Goal: Task Accomplishment & Management: Use online tool/utility

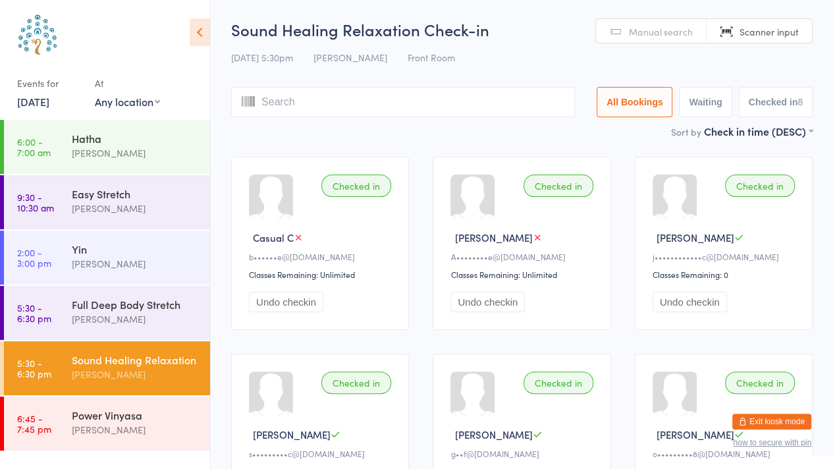
click at [690, 30] on span "Manual search" at bounding box center [661, 31] width 64 height 13
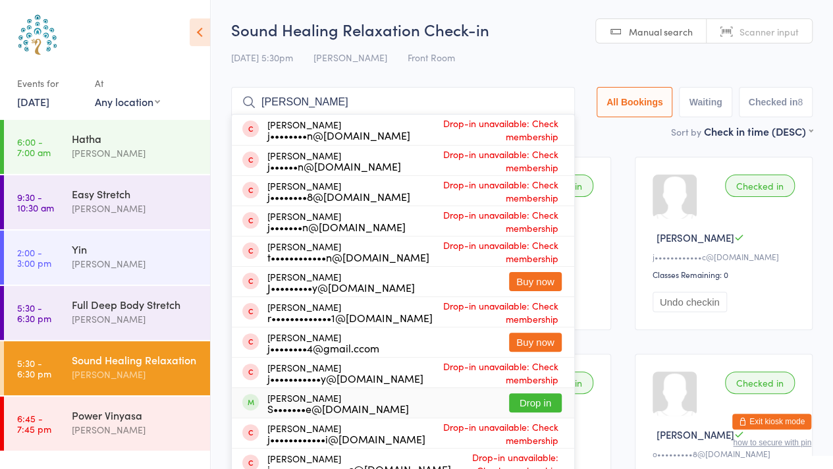
type input "[PERSON_NAME]"
click at [545, 405] on button "Drop in" at bounding box center [535, 402] width 53 height 19
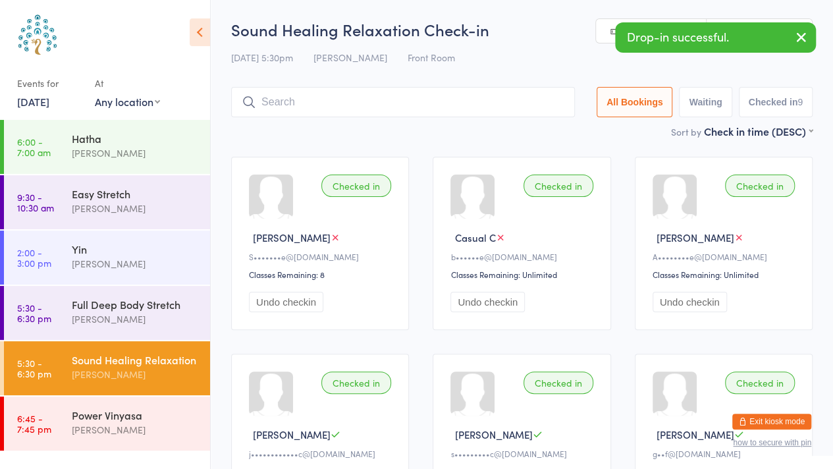
click at [794, 32] on icon "button" at bounding box center [801, 37] width 16 height 16
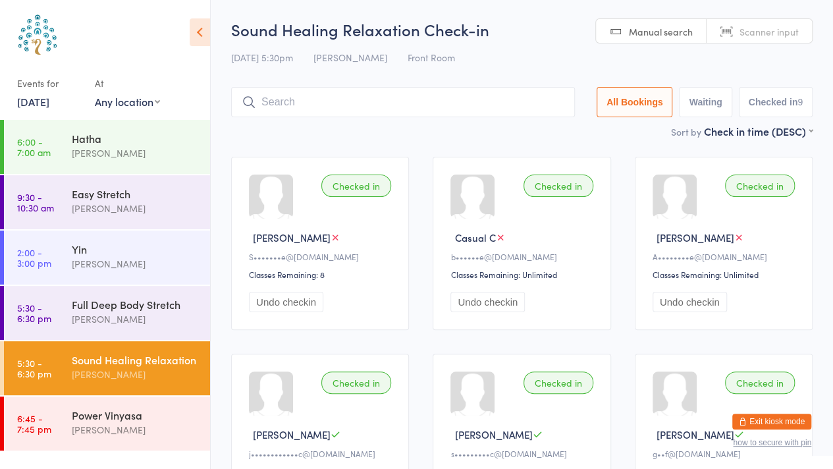
click at [729, 40] on link "Scanner input" at bounding box center [758, 31] width 105 height 25
click at [118, 407] on div "Power Vinyasa [PERSON_NAME]" at bounding box center [141, 422] width 138 height 52
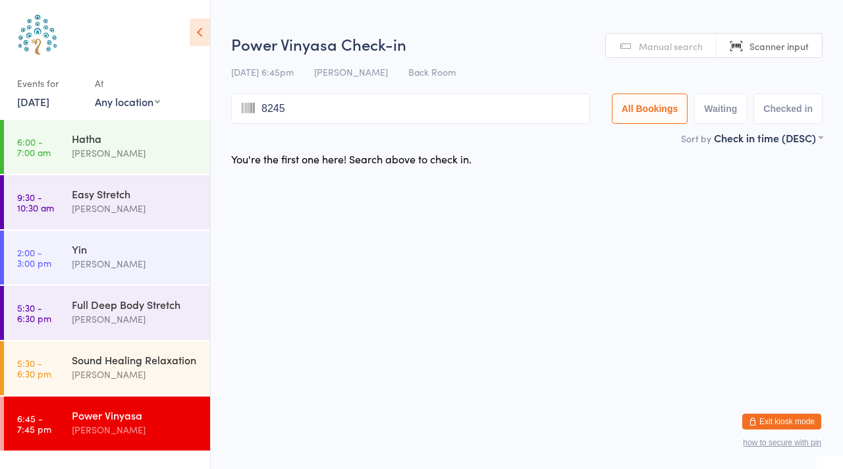
type input "8245"
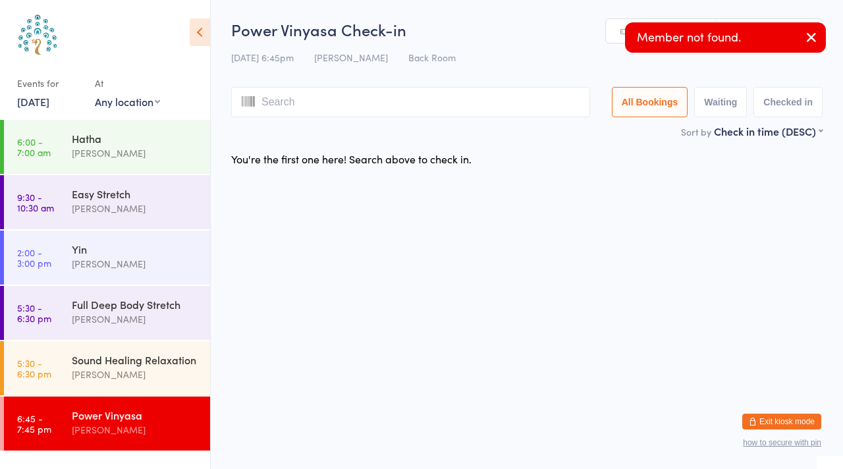
click at [824, 37] on button "button" at bounding box center [810, 38] width 29 height 30
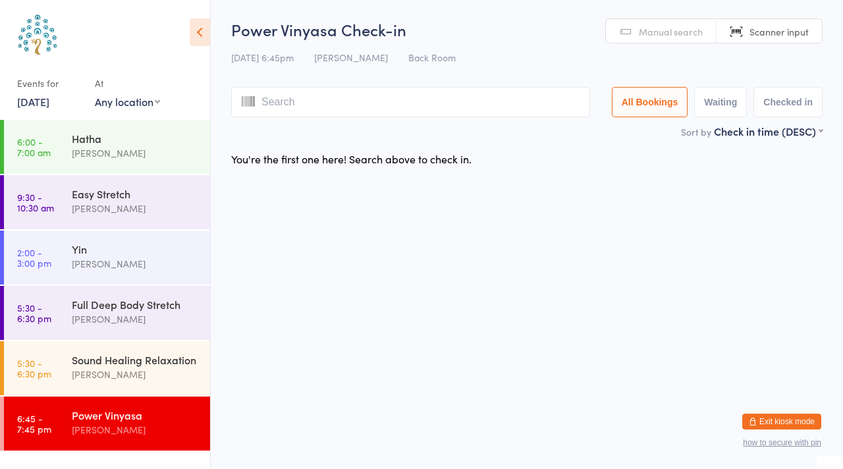
click at [427, 101] on input "search" at bounding box center [410, 102] width 359 height 30
type input "8209"
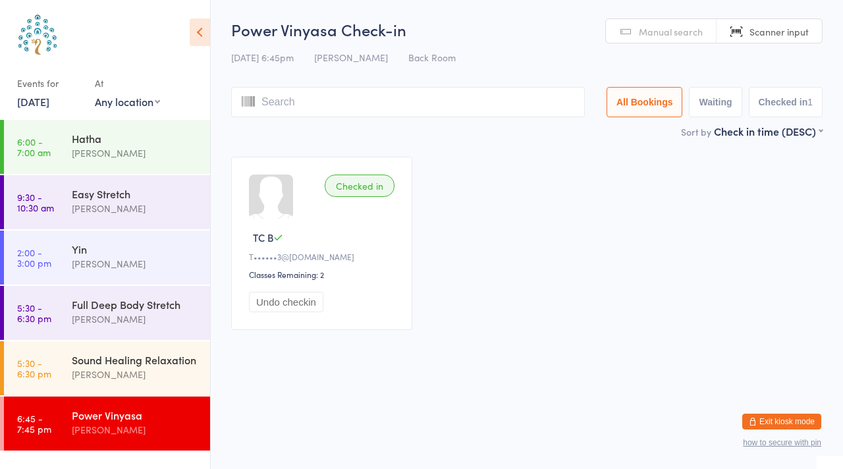
click at [112, 366] on div "Sound Healing Relaxation" at bounding box center [135, 359] width 127 height 14
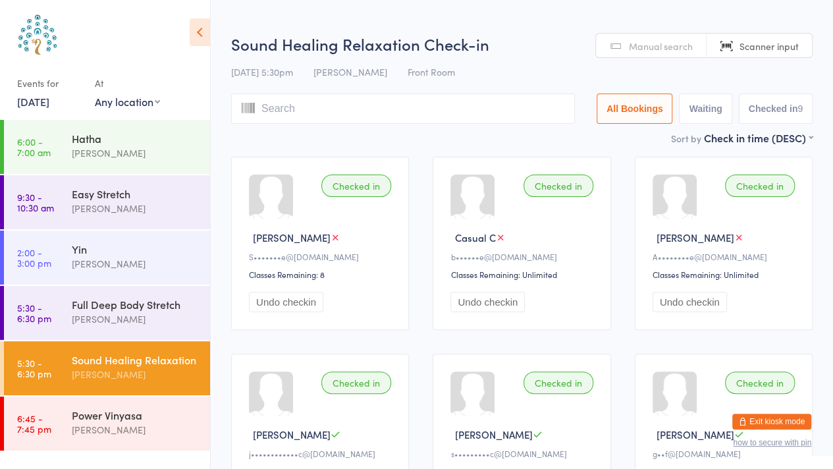
click at [673, 52] on link "Manual search" at bounding box center [651, 46] width 111 height 25
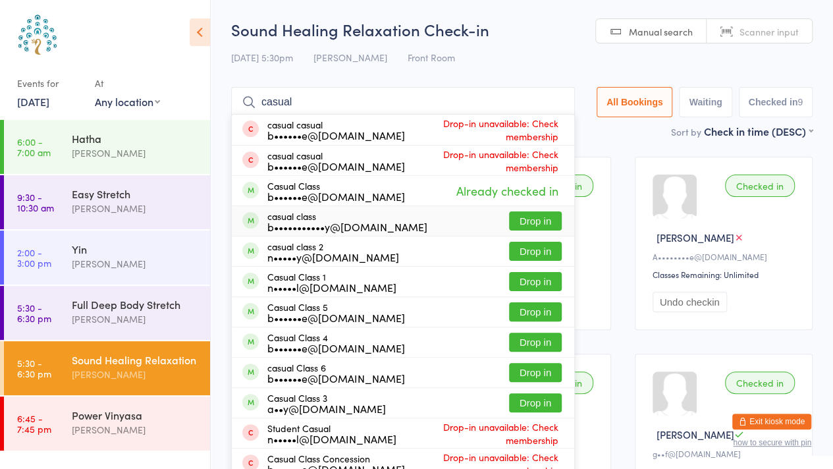
type input "casual"
click at [527, 217] on button "Drop in" at bounding box center [535, 220] width 53 height 19
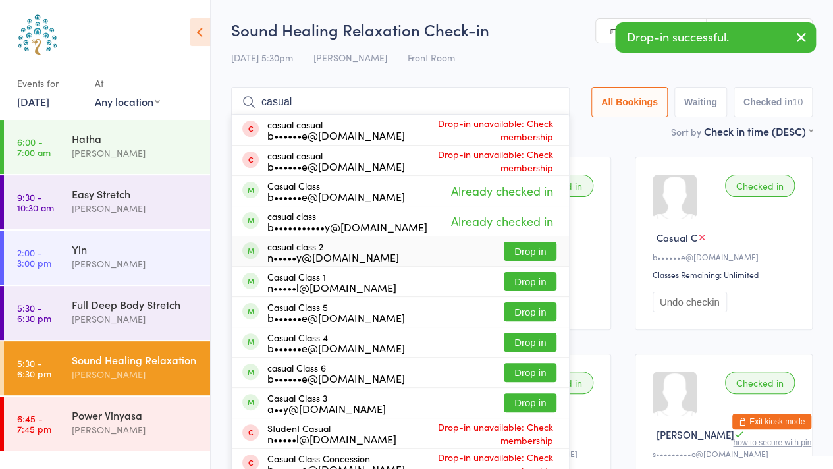
type input "casual"
click at [537, 252] on button "Drop in" at bounding box center [530, 251] width 53 height 19
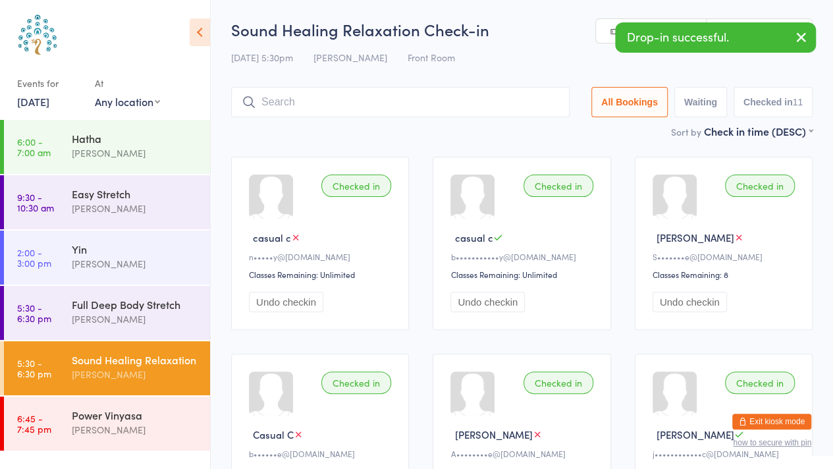
click at [800, 39] on icon "button" at bounding box center [801, 37] width 16 height 16
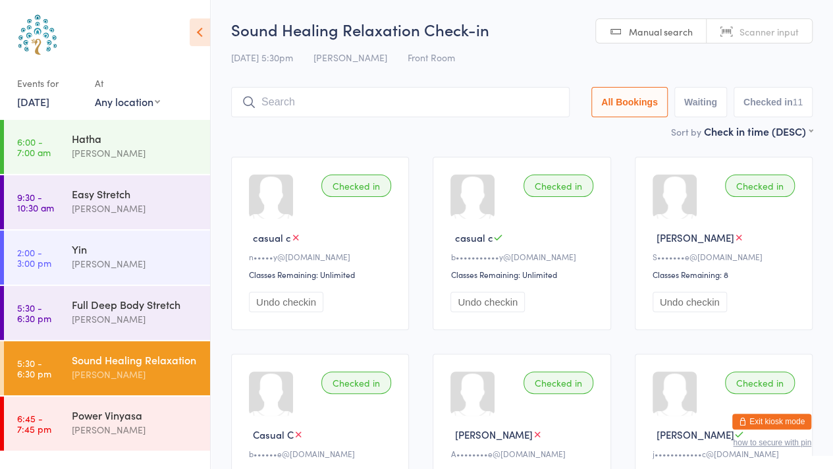
click at [787, 33] on span "Scanner input" at bounding box center [768, 31] width 59 height 13
click at [113, 439] on div "Power Vinyasa [PERSON_NAME]" at bounding box center [141, 422] width 138 height 52
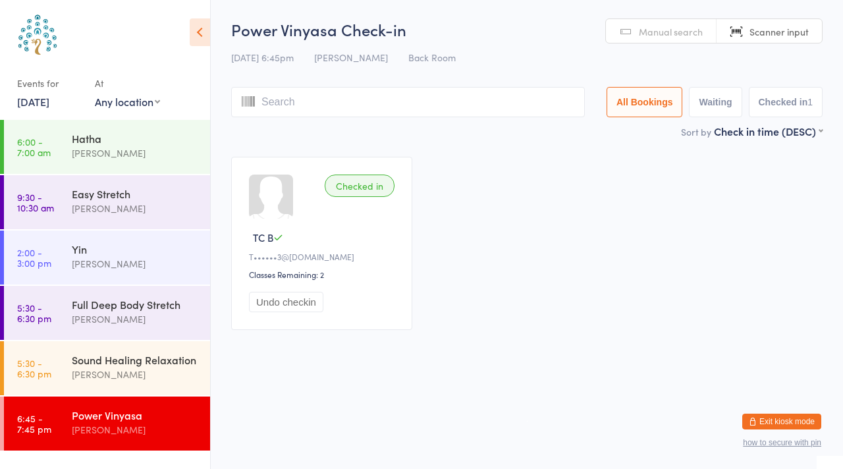
click at [646, 30] on span "Manual search" at bounding box center [671, 31] width 64 height 13
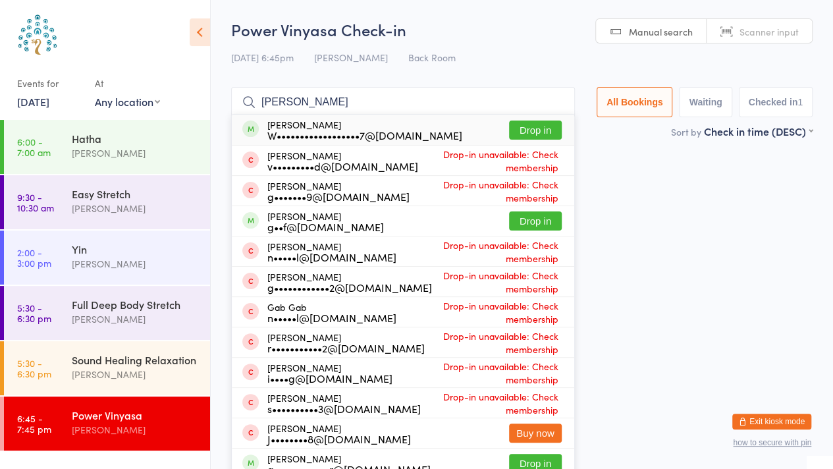
type input "[PERSON_NAME]"
click at [527, 221] on button "Drop in" at bounding box center [535, 220] width 53 height 19
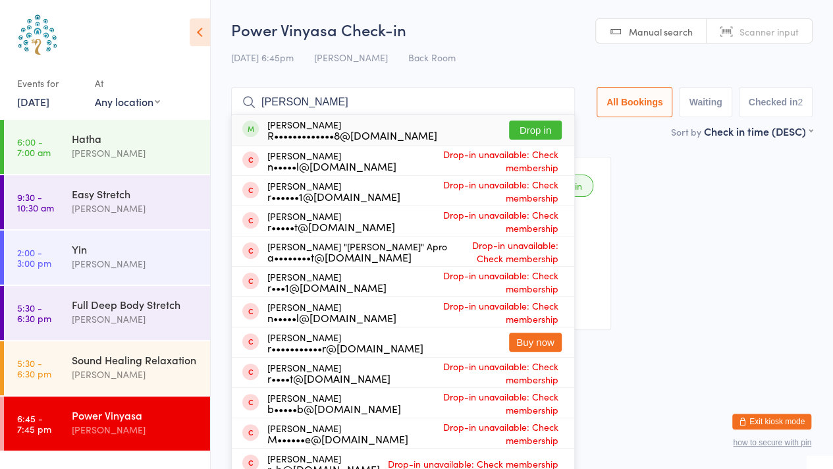
type input "[PERSON_NAME]"
click at [533, 149] on div "[PERSON_NAME] n•••••l@[DOMAIN_NAME] Drop-in unavailable: Check membership" at bounding box center [403, 160] width 342 height 30
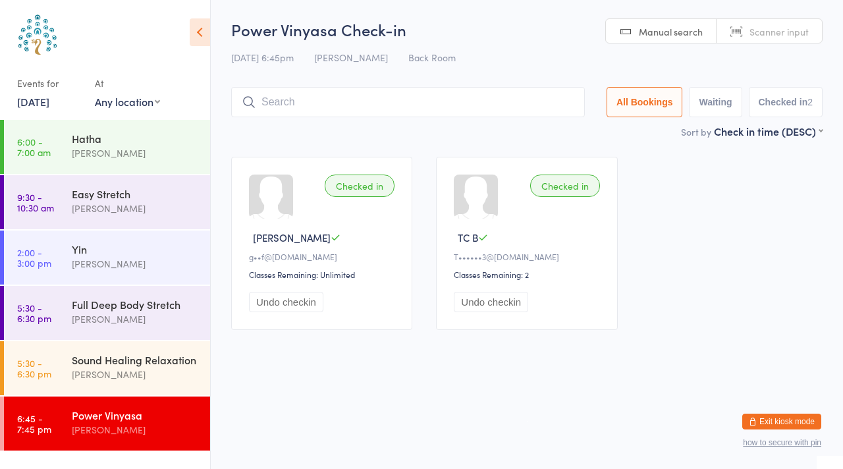
click at [760, 26] on span "Scanner input" at bounding box center [778, 31] width 59 height 13
type input "8495"
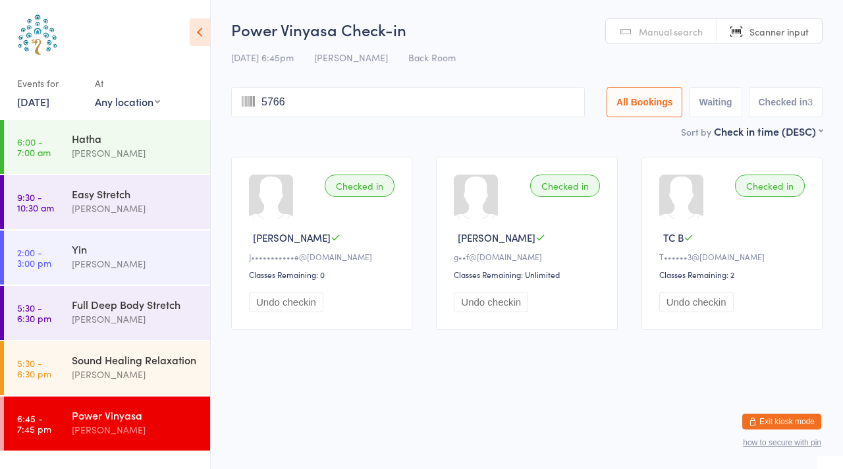
type input "5766"
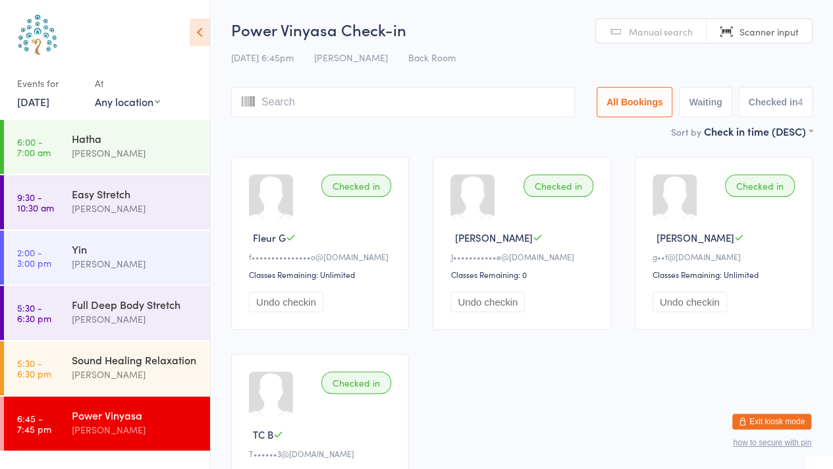
click at [646, 36] on span "Manual search" at bounding box center [661, 31] width 64 height 13
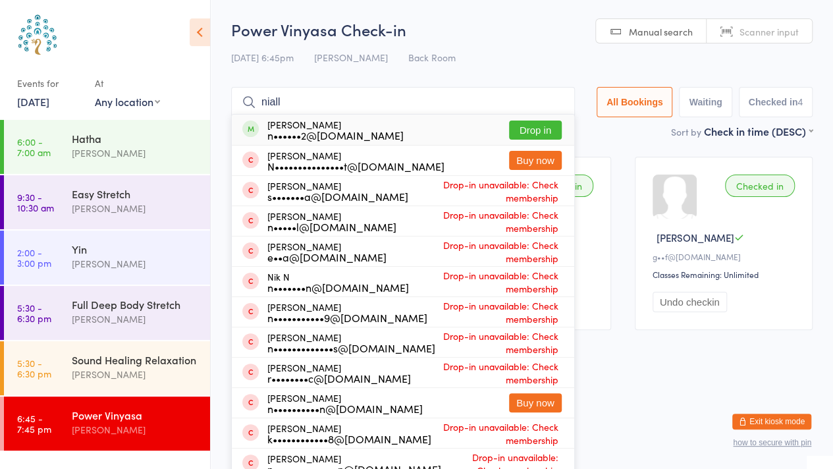
type input "niall"
click at [536, 130] on button "Drop in" at bounding box center [535, 129] width 53 height 19
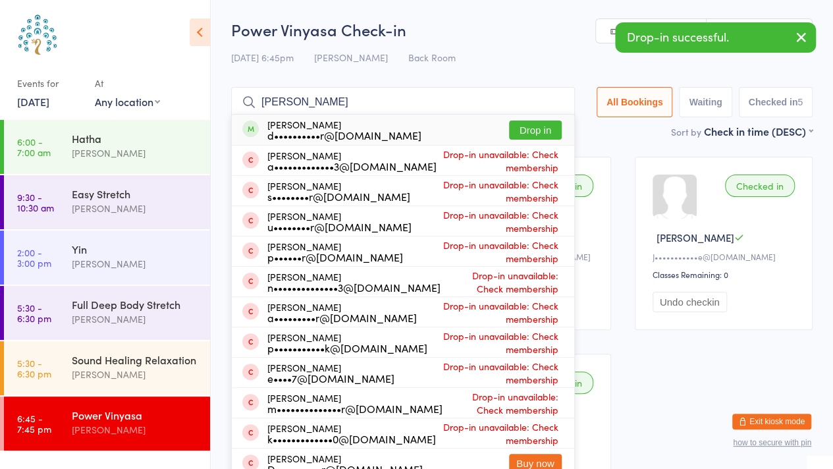
type input "[PERSON_NAME]"
click at [539, 140] on button "Drop in" at bounding box center [535, 129] width 53 height 19
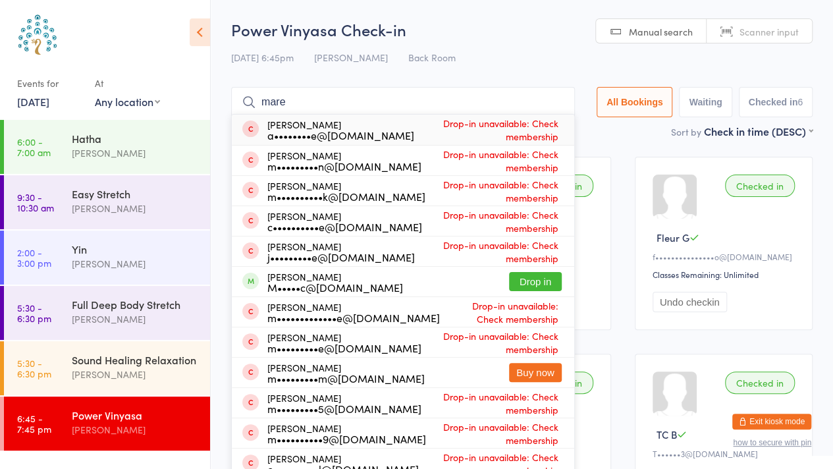
type input "mare"
click at [540, 282] on button "Drop in" at bounding box center [535, 281] width 53 height 19
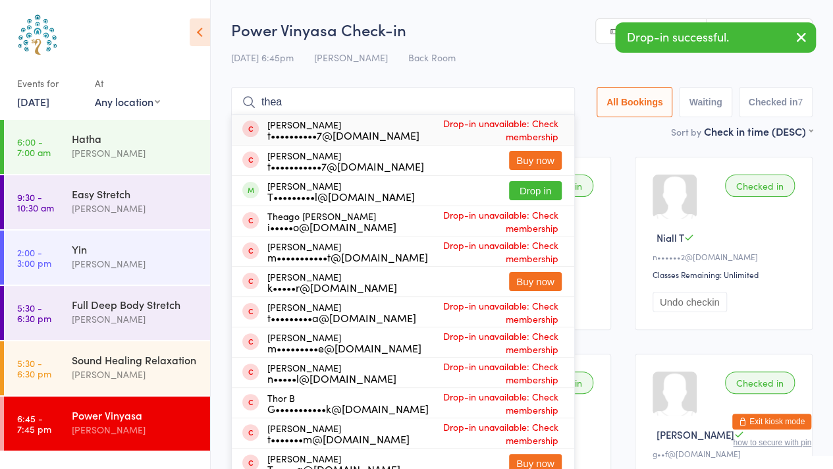
type input "thea"
click at [543, 196] on button "Drop in" at bounding box center [535, 190] width 53 height 19
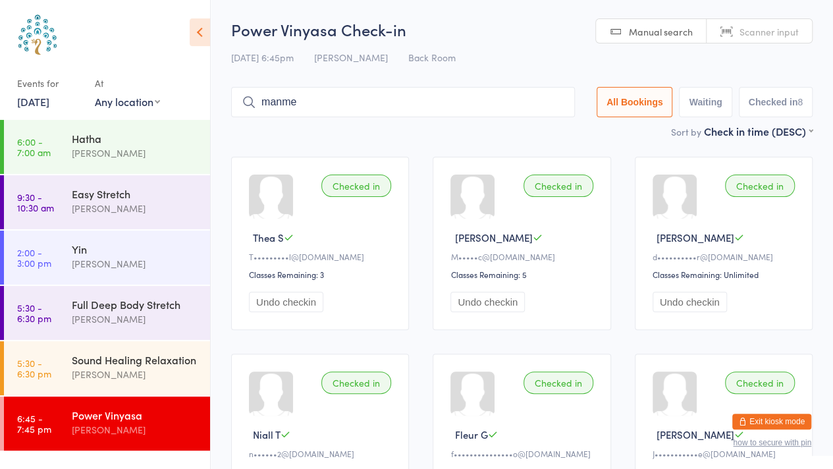
type input "manmee"
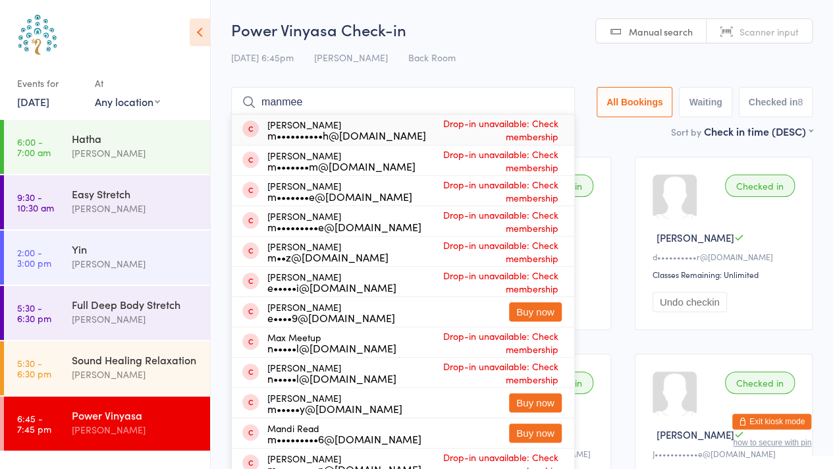
click at [554, 103] on input "manmee" at bounding box center [403, 102] width 344 height 30
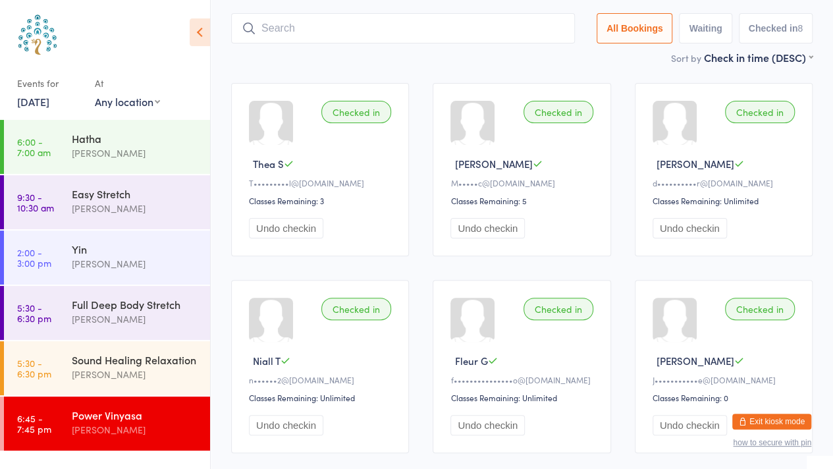
scroll to position [88, 0]
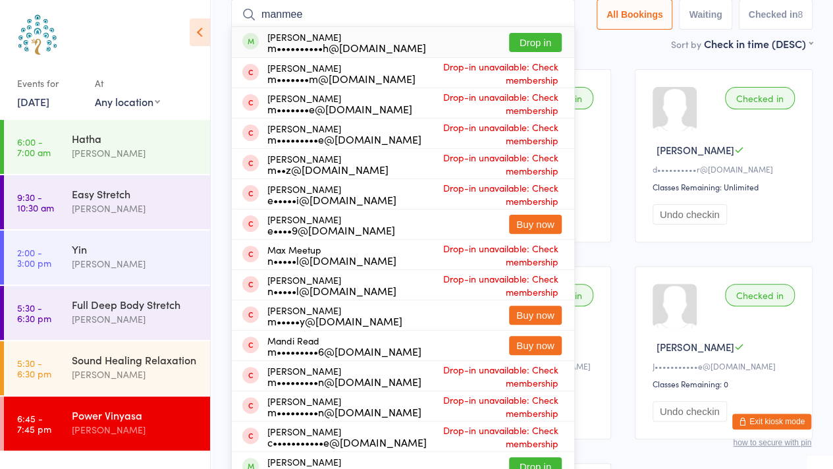
type input "manmee"
click at [526, 39] on button "Drop in" at bounding box center [535, 42] width 53 height 19
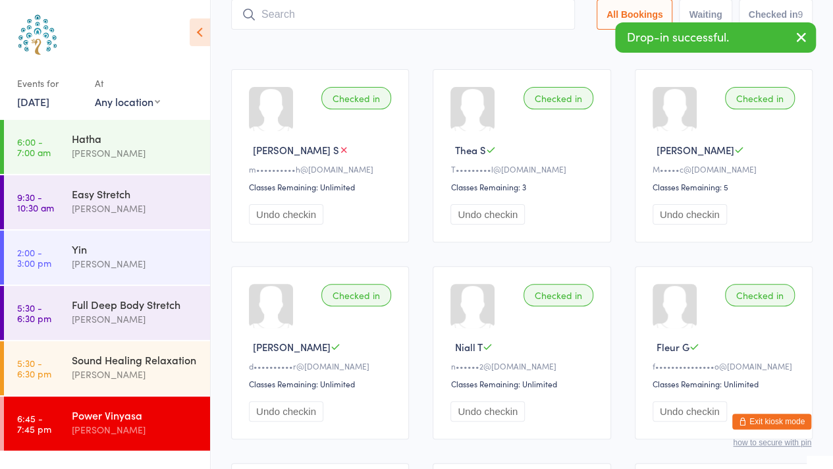
click at [813, 48] on button "button" at bounding box center [801, 38] width 29 height 30
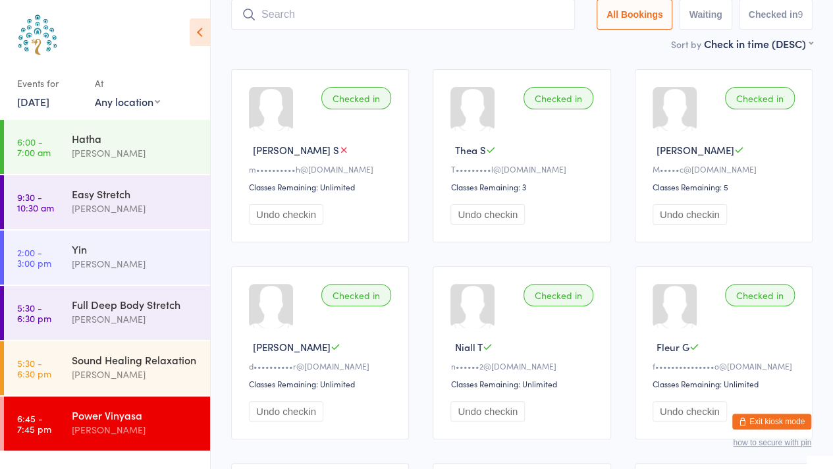
scroll to position [0, 0]
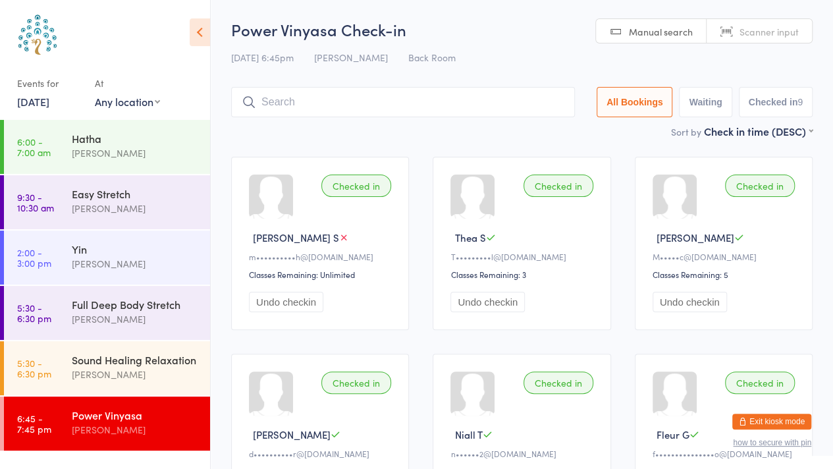
click at [787, 33] on span "Scanner input" at bounding box center [768, 31] width 59 height 13
type input "[PERSON_NAME]"
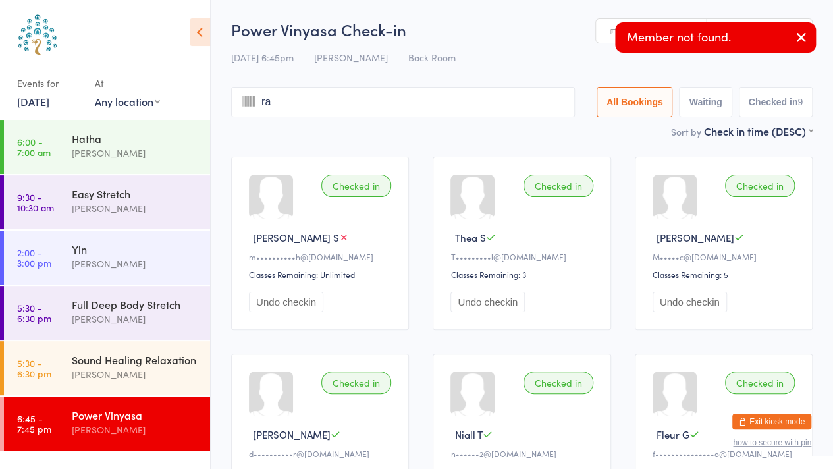
type input "ram"
click at [795, 49] on button "button" at bounding box center [801, 38] width 29 height 30
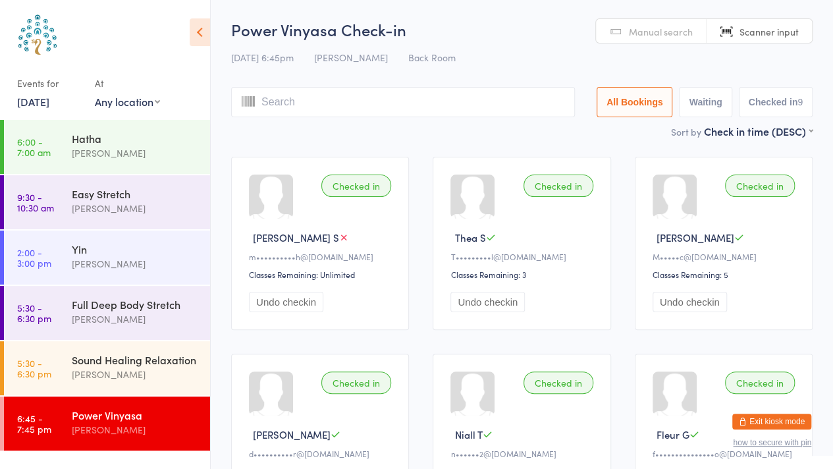
click at [641, 30] on span "Manual search" at bounding box center [661, 31] width 64 height 13
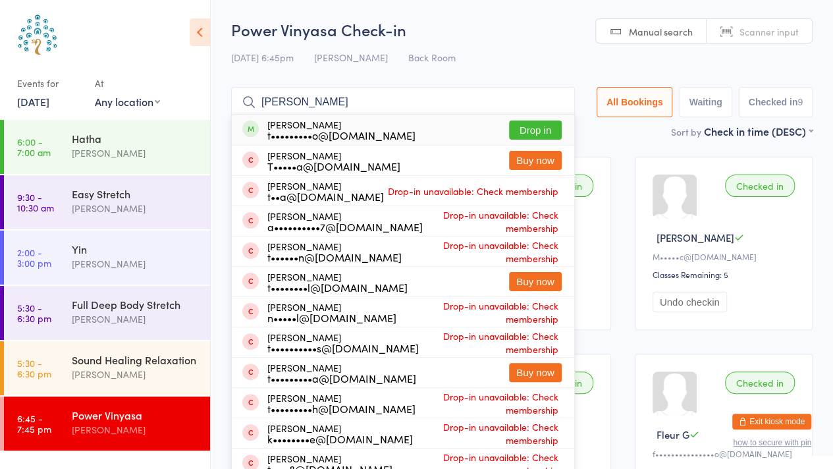
type input "[PERSON_NAME]"
click at [539, 125] on button "Drop in" at bounding box center [535, 129] width 53 height 19
